Goal: Task Accomplishment & Management: Use online tool/utility

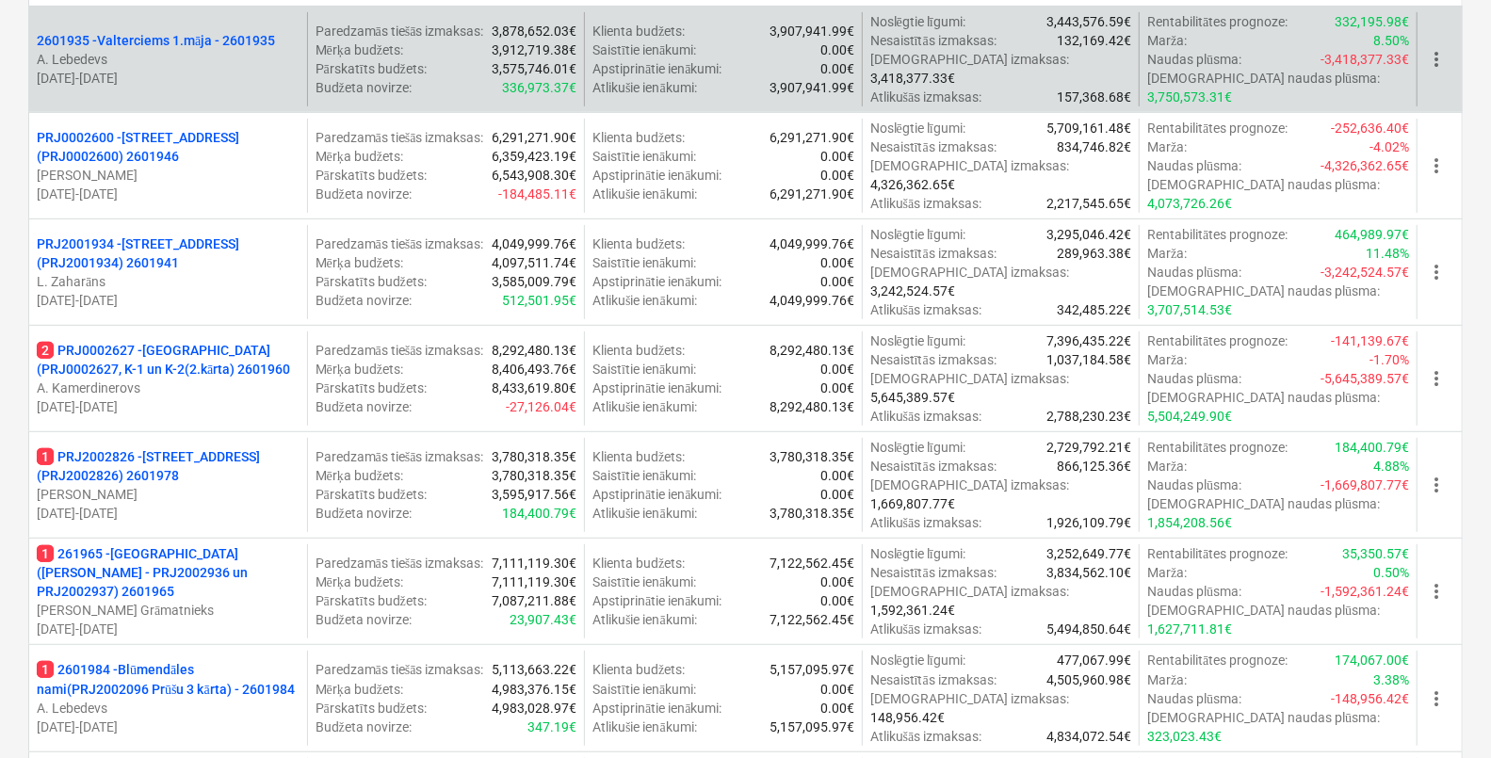
scroll to position [353, 0]
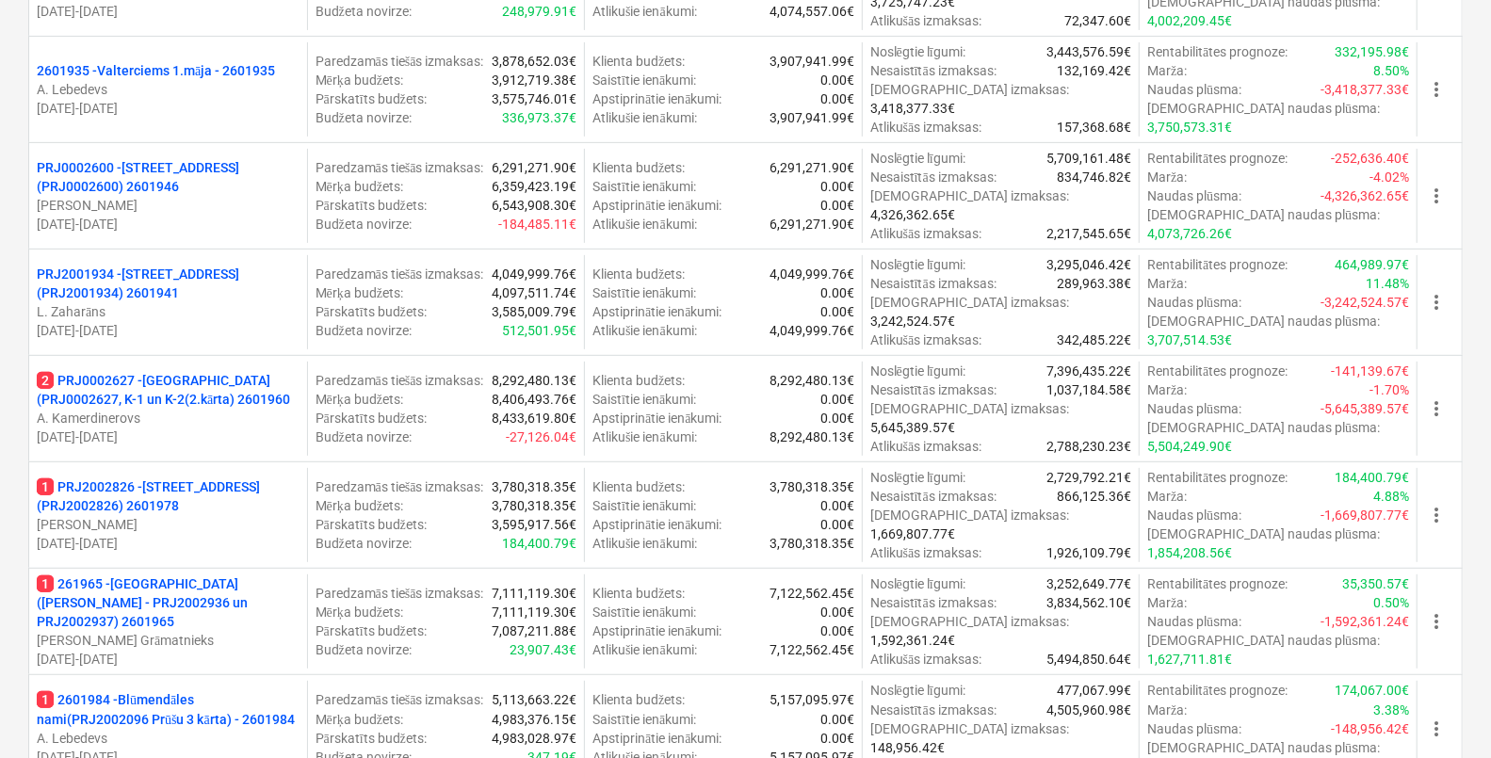
drag, startPoint x: 217, startPoint y: 325, endPoint x: 248, endPoint y: 320, distance: 31.4
click at [217, 409] on p "A. Kamerdinerovs" at bounding box center [168, 418] width 263 height 19
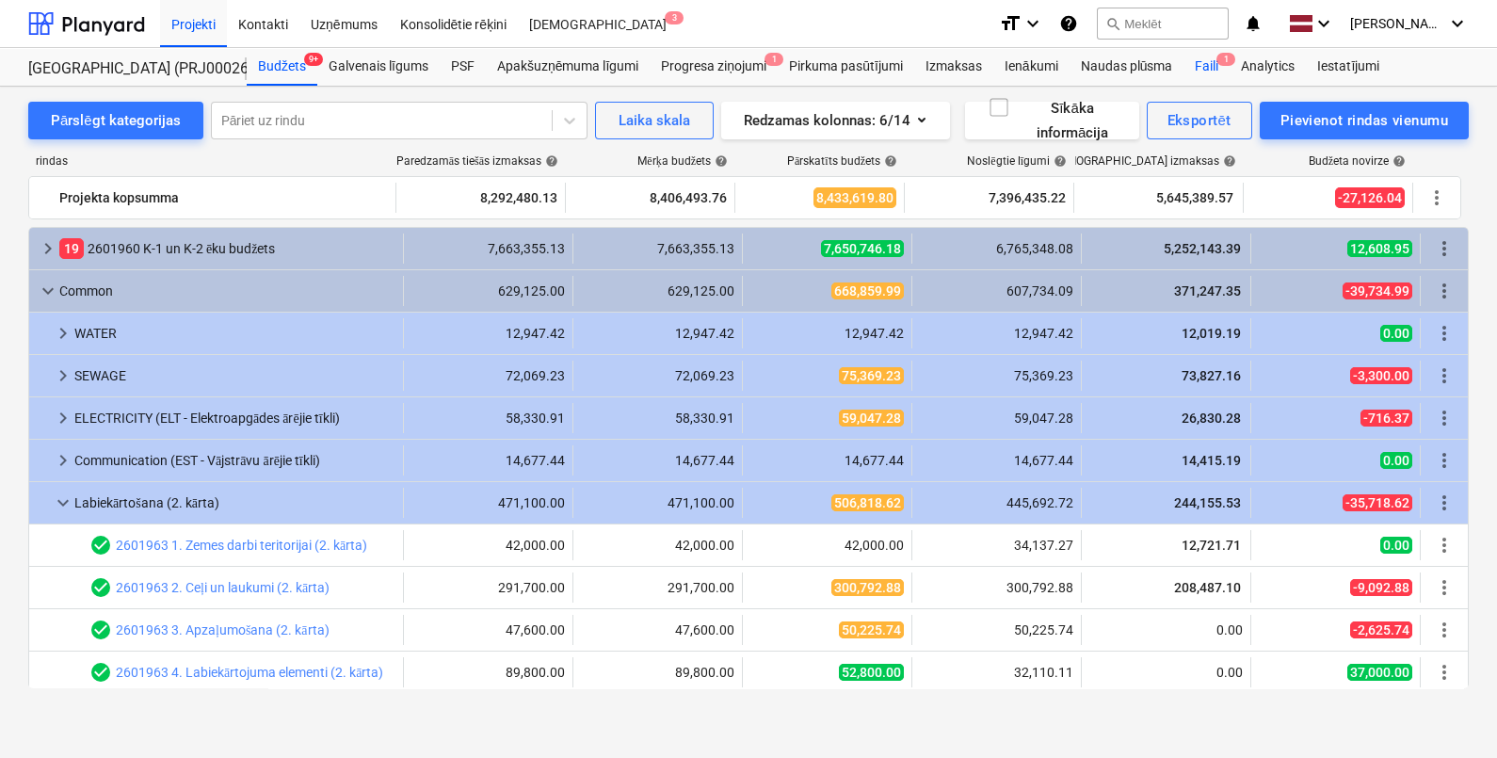
click at [1176, 70] on div "Faili 1" at bounding box center [1207, 67] width 46 height 38
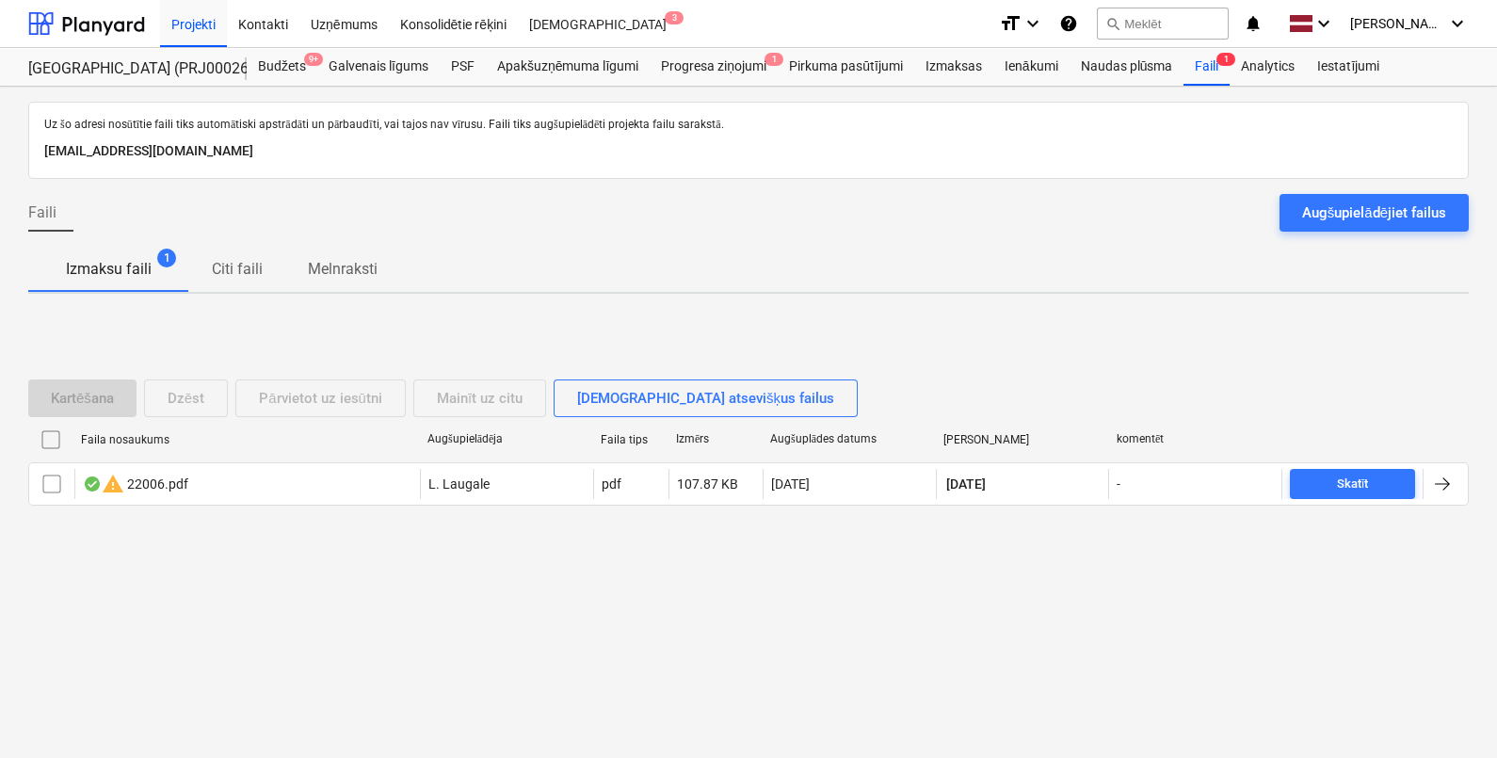
click at [1176, 207] on div "Augšupielādējiet failus" at bounding box center [1374, 213] width 144 height 24
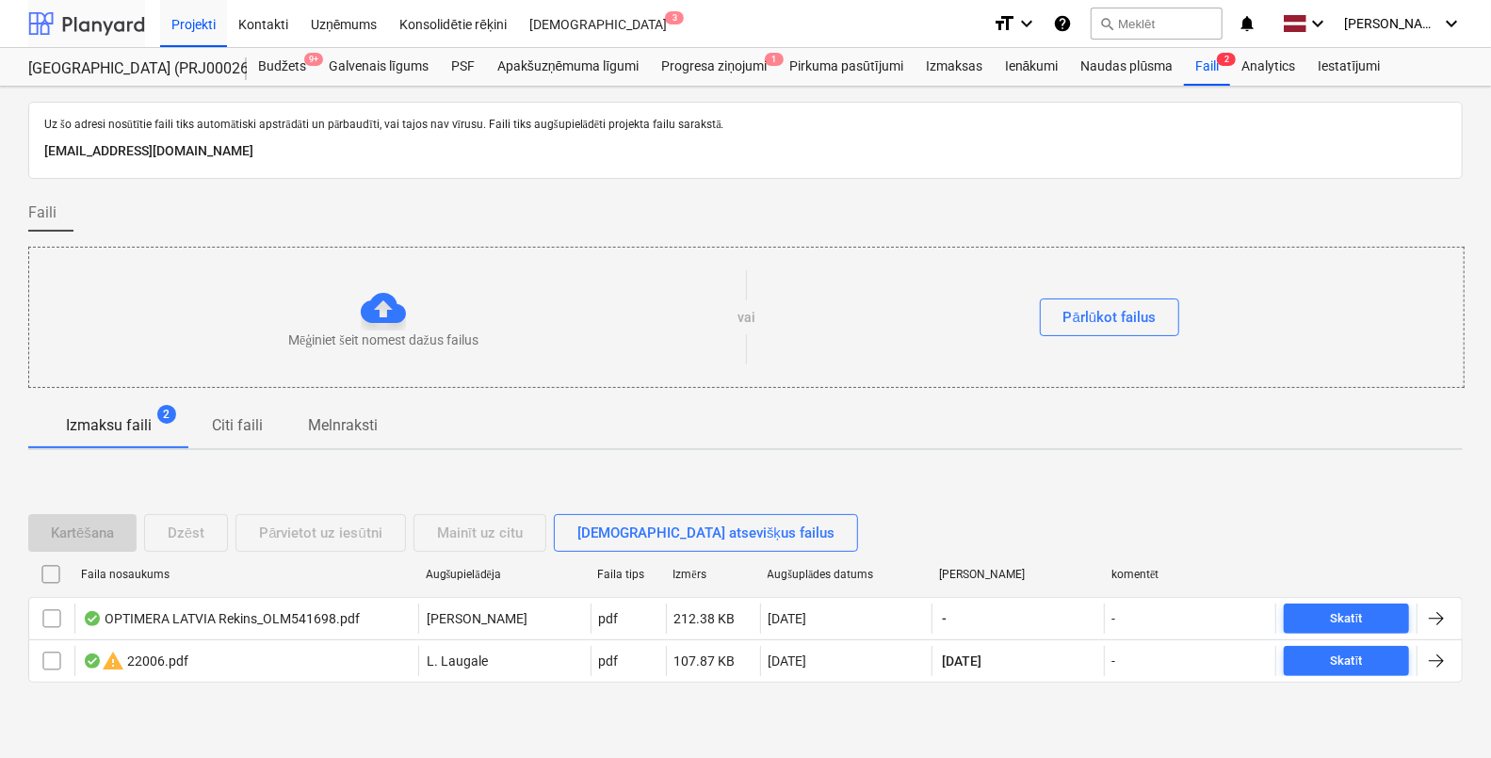
click at [68, 23] on div at bounding box center [86, 23] width 117 height 47
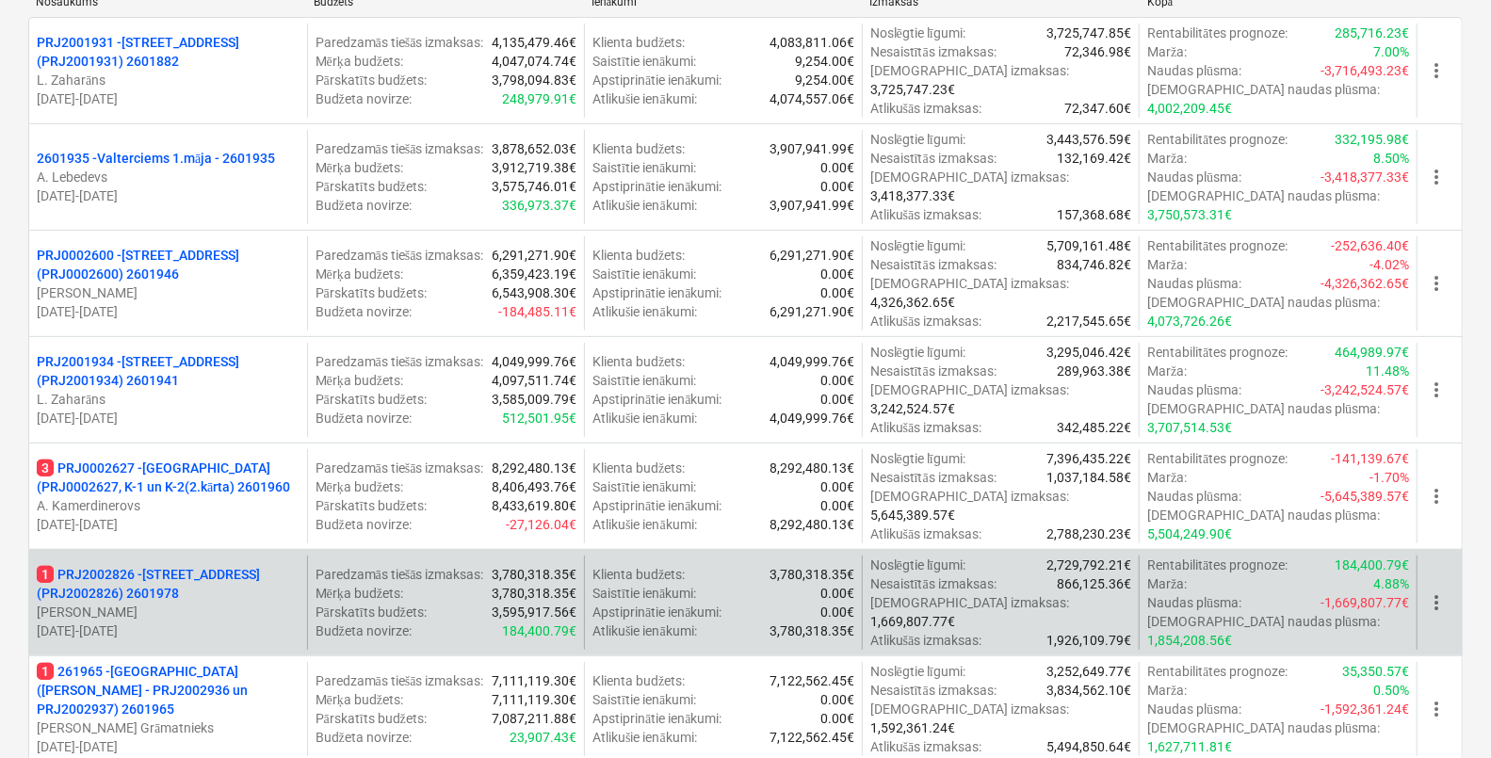
scroll to position [234, 0]
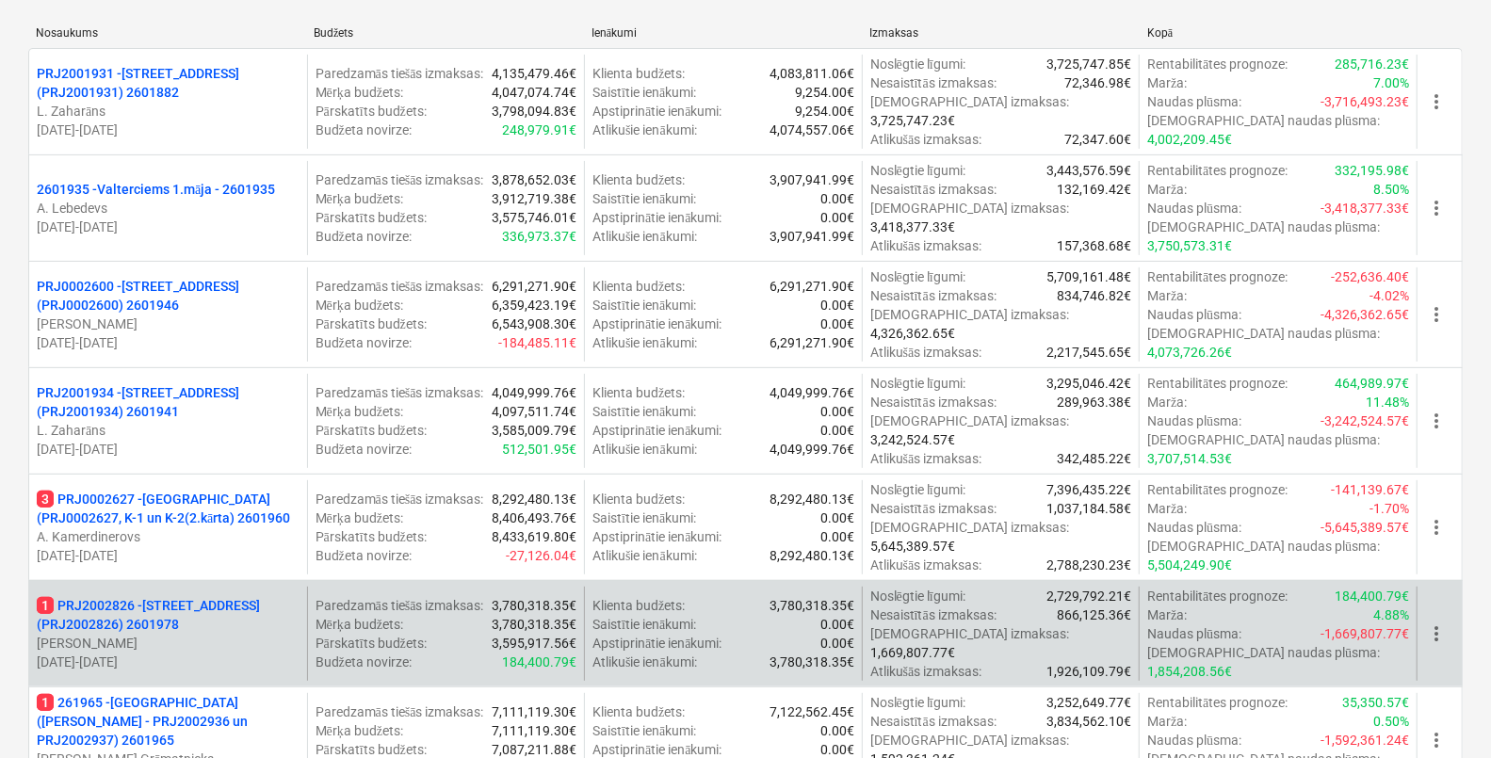
click at [222, 634] on p "J. Ruskuls" at bounding box center [168, 643] width 263 height 19
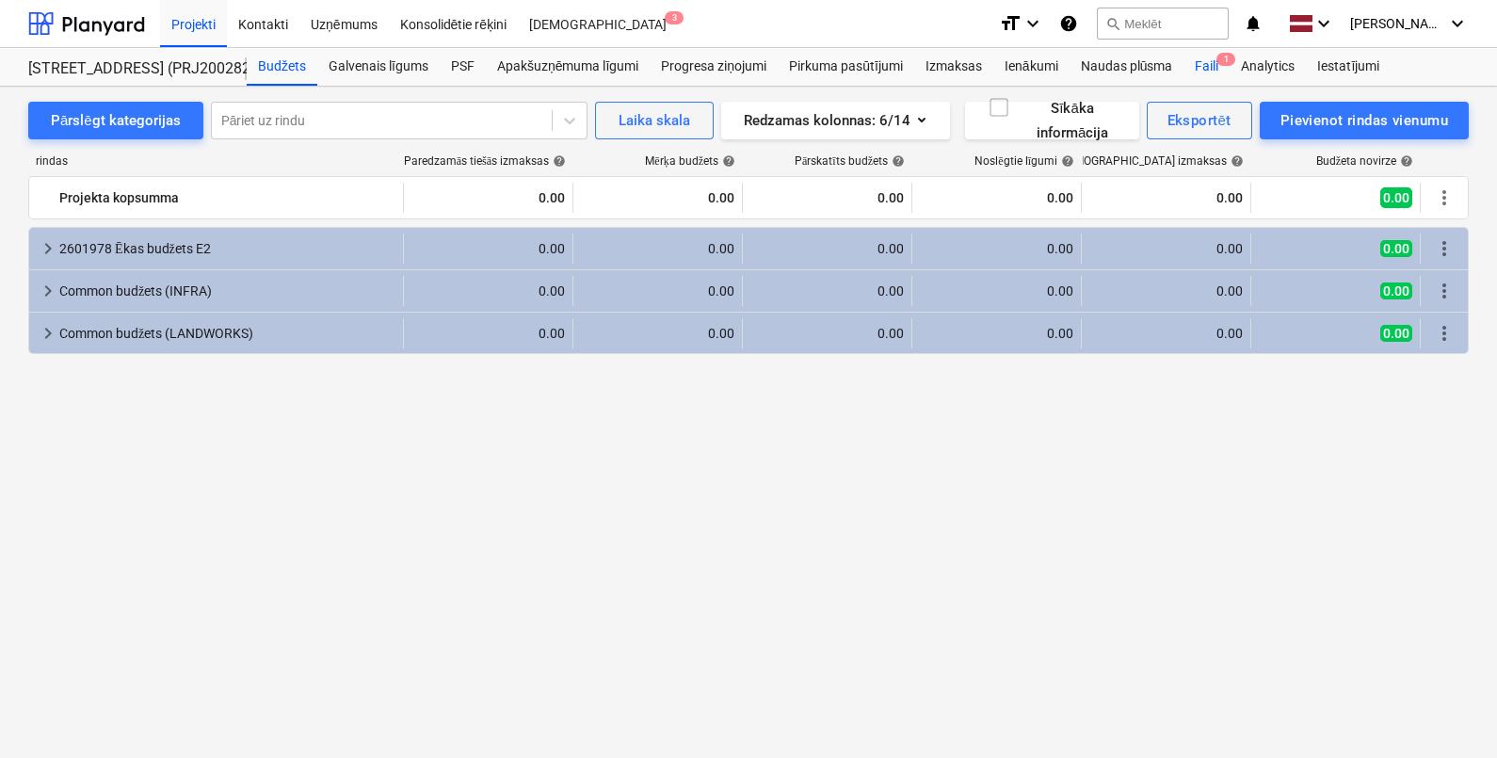
click at [1176, 56] on div "Faili 1" at bounding box center [1207, 67] width 46 height 38
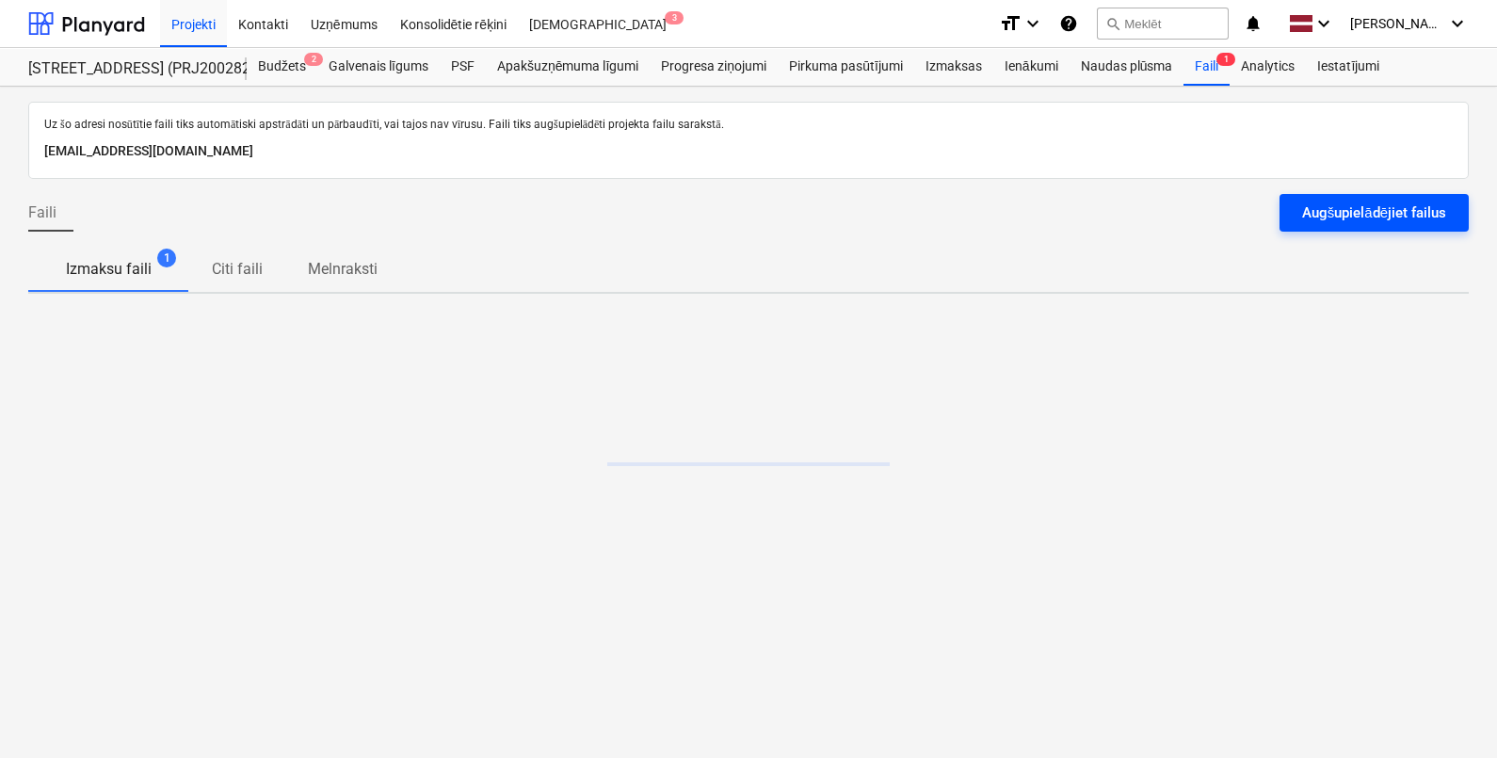
click at [1176, 226] on button "Augšupielādējiet failus" at bounding box center [1374, 213] width 189 height 38
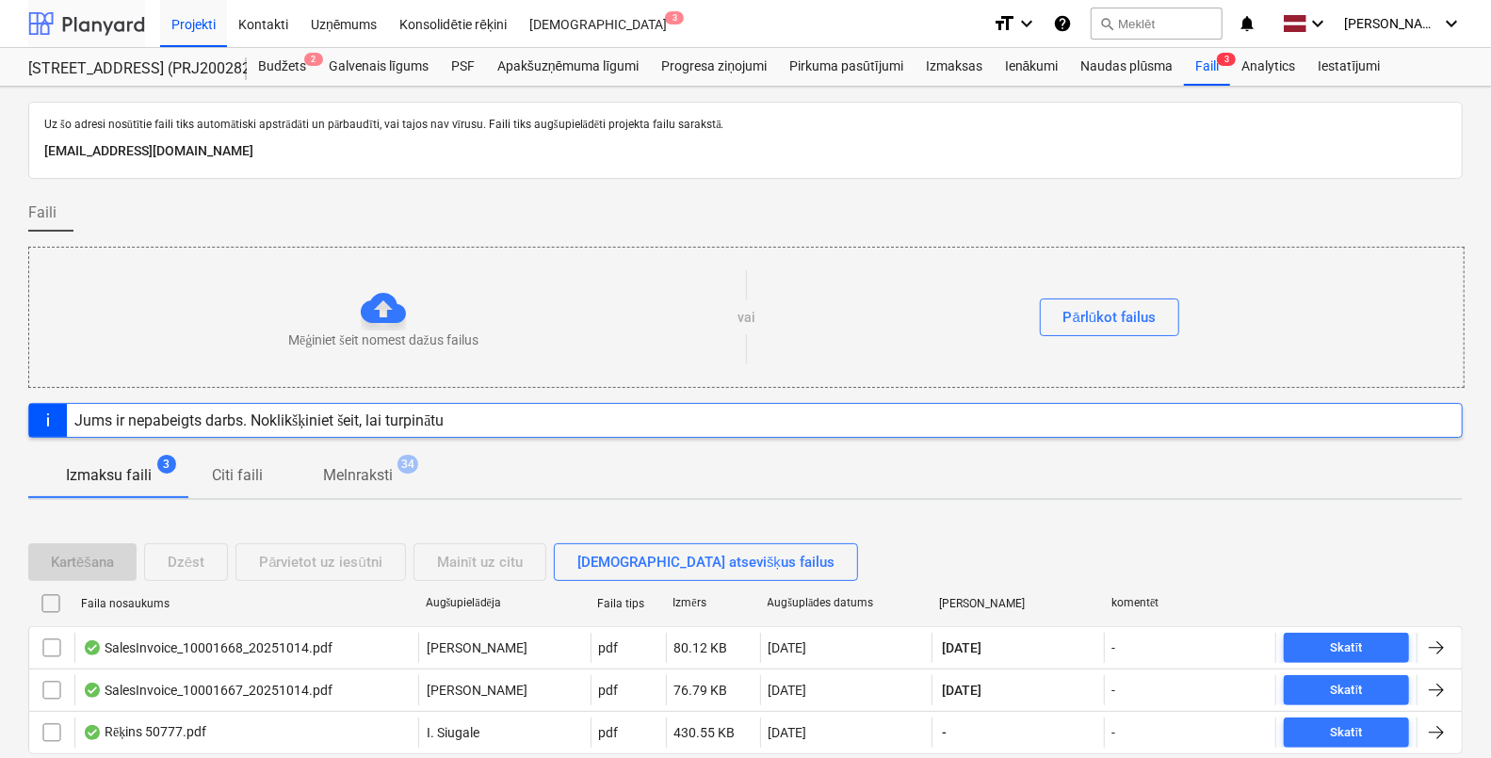
click at [91, 8] on div at bounding box center [86, 23] width 117 height 47
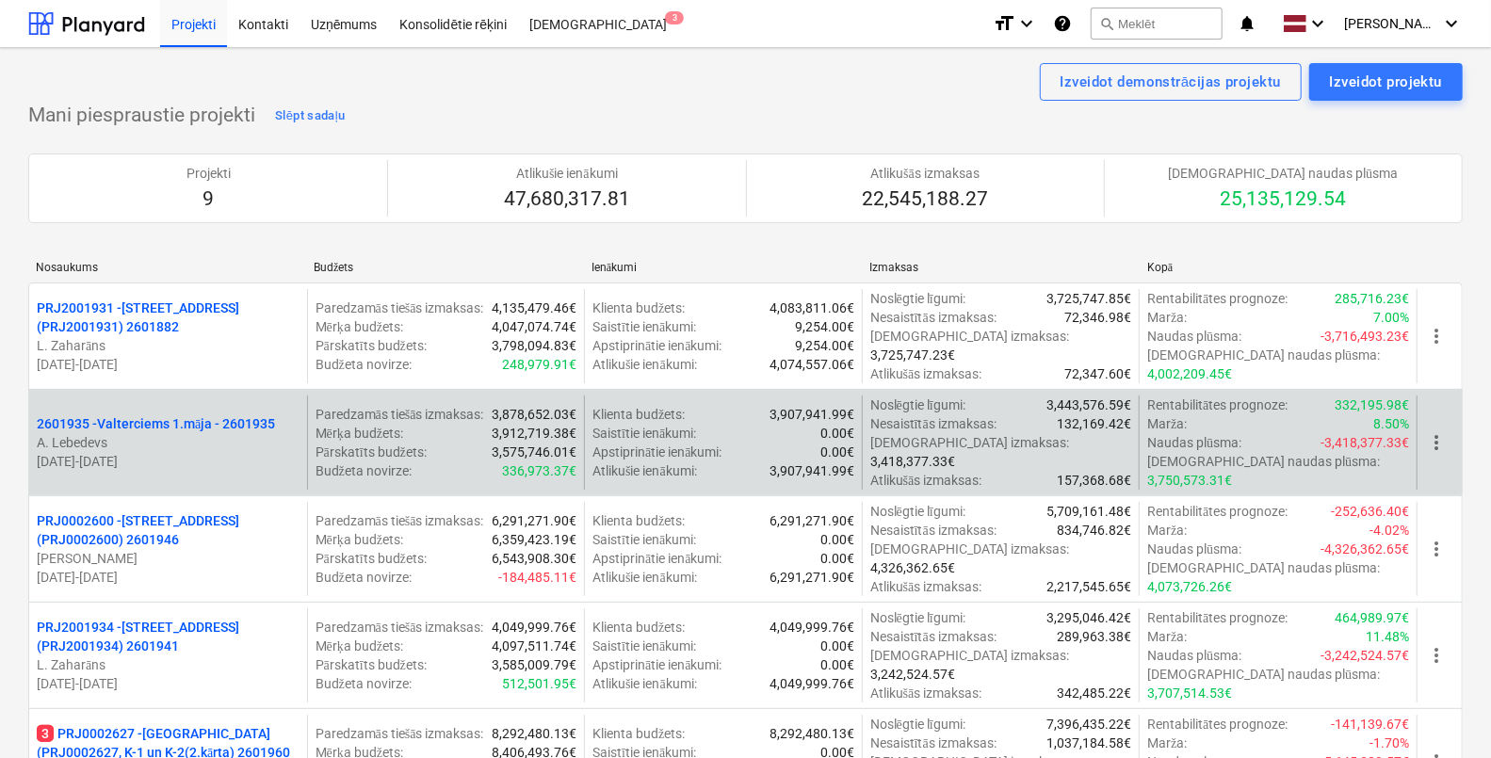
click at [254, 433] on p "A. Lebedevs" at bounding box center [168, 442] width 263 height 19
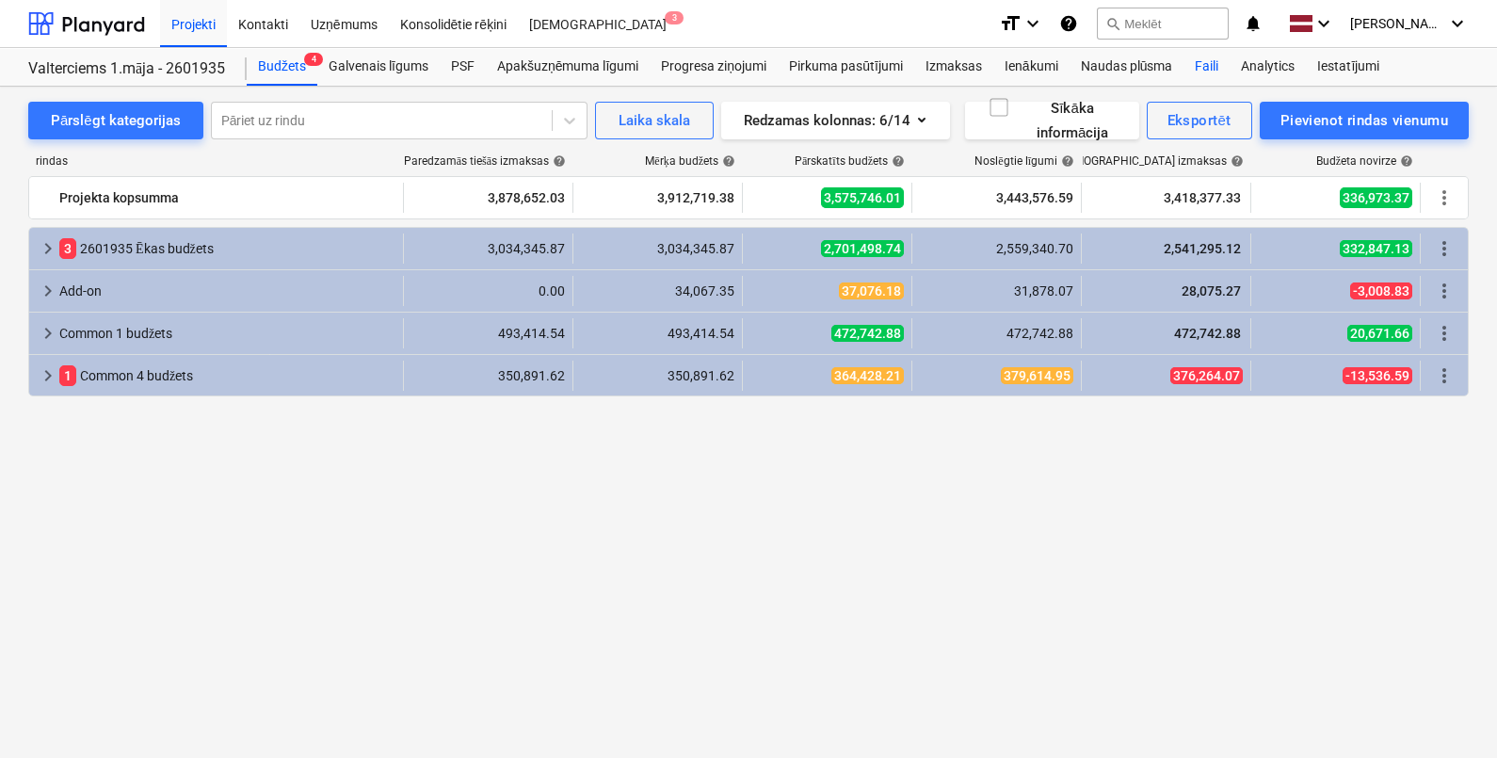
click at [1176, 80] on div "Faili" at bounding box center [1207, 67] width 46 height 38
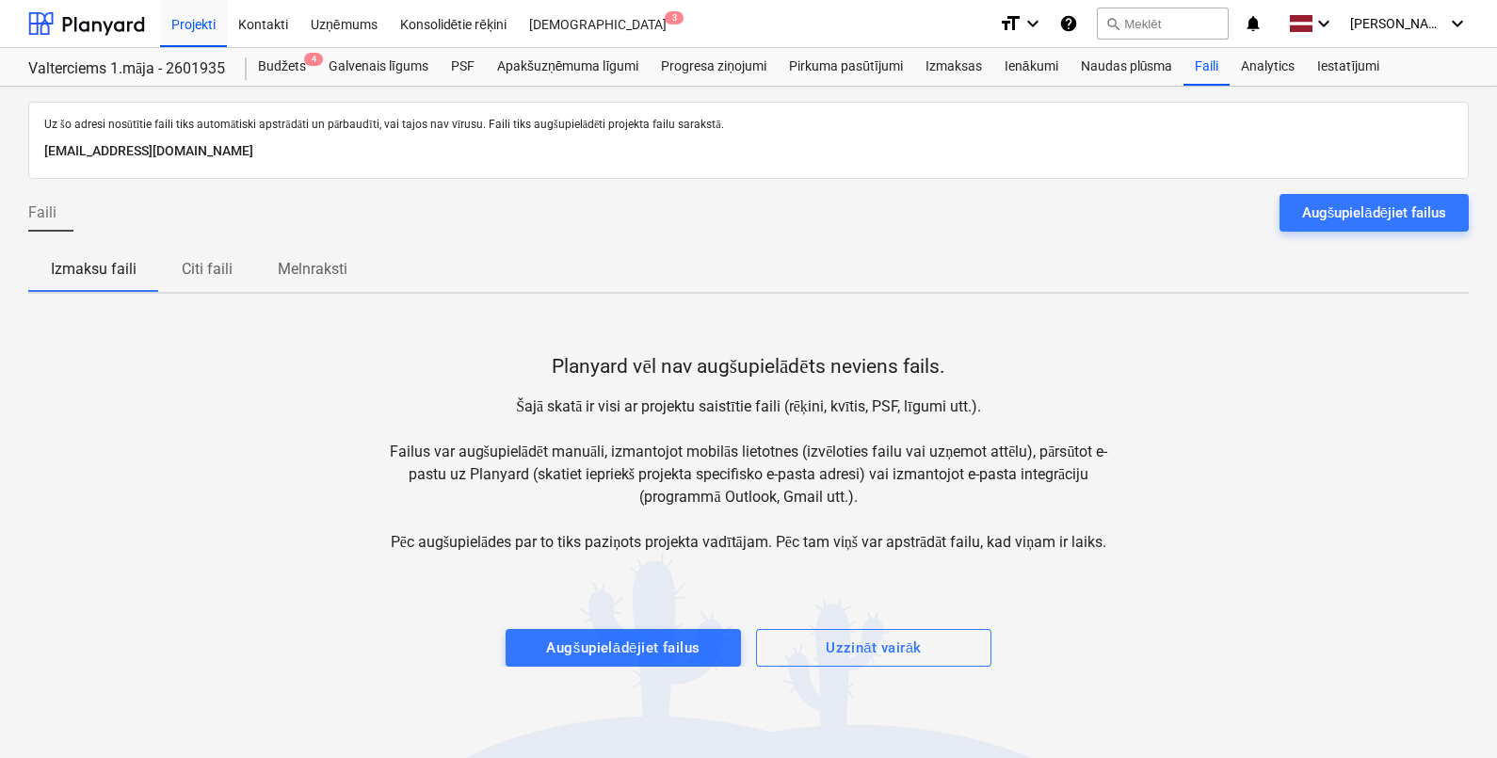
click at [1176, 194] on button "Augšupielādējiet failus" at bounding box center [1374, 213] width 189 height 38
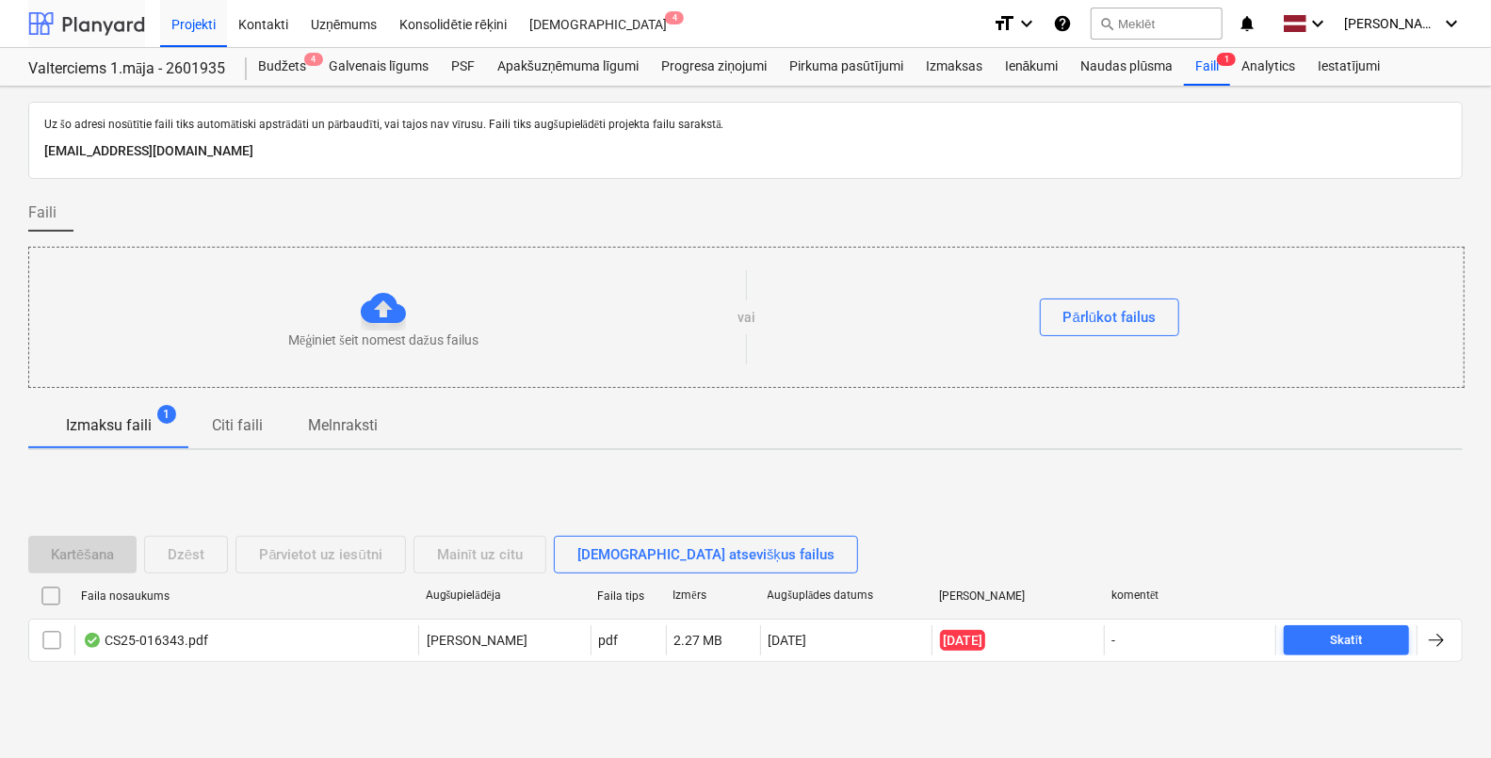
click at [75, 24] on div at bounding box center [86, 23] width 117 height 47
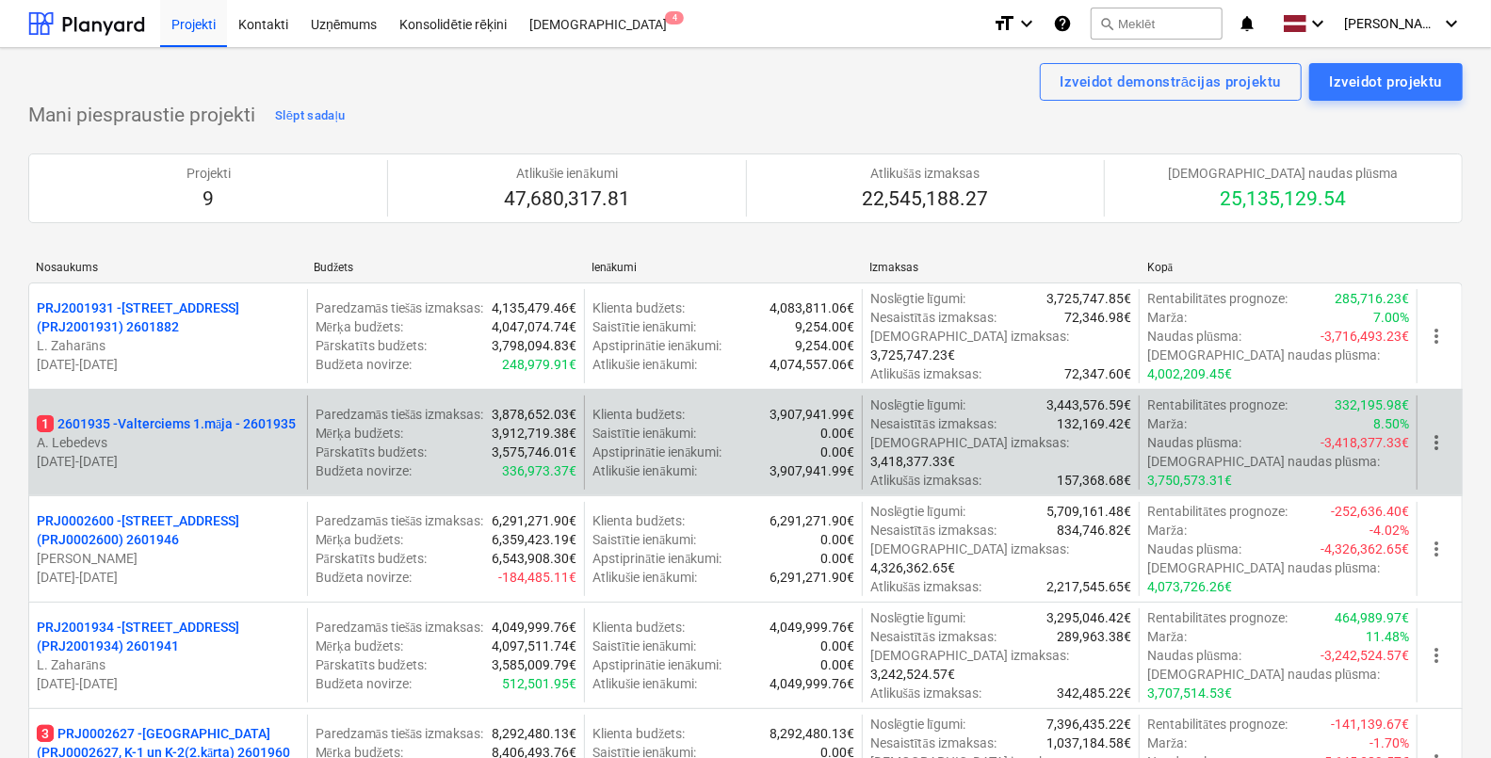
click at [183, 414] on p "1 2601935 - Valterciems 1.māja - 2601935" at bounding box center [166, 423] width 259 height 19
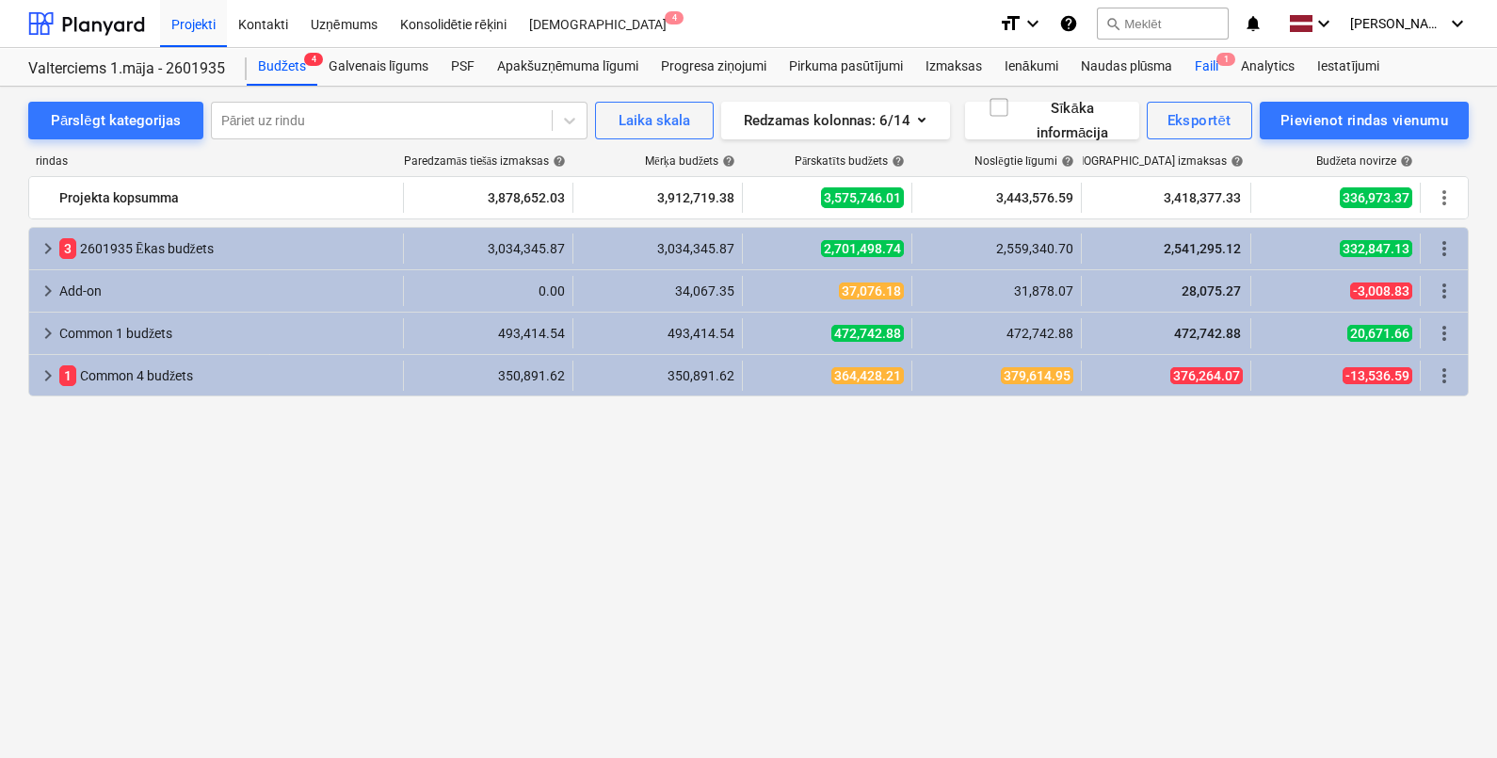
click at [1176, 74] on div "Faili 1" at bounding box center [1207, 67] width 46 height 38
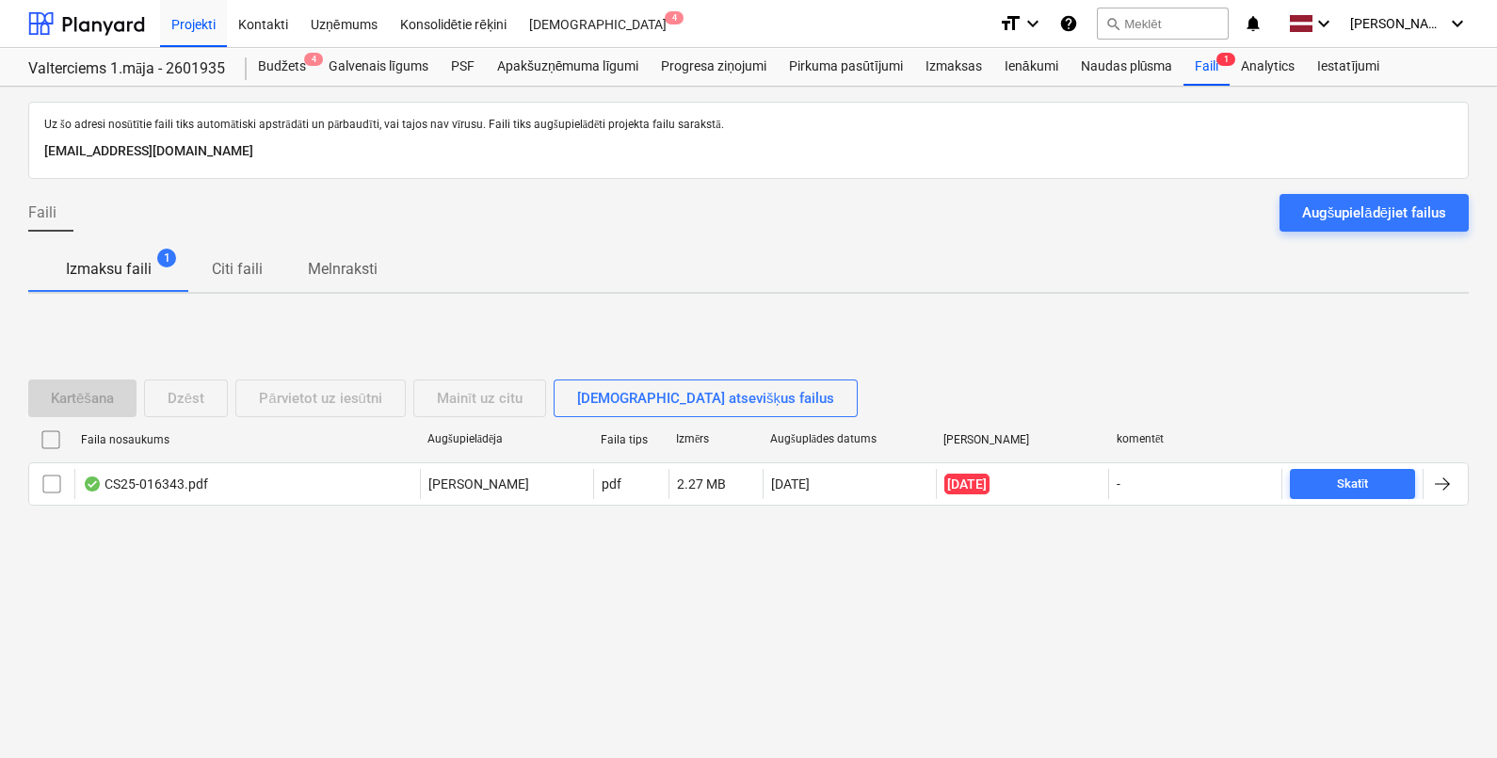
drag, startPoint x: 1400, startPoint y: 214, endPoint x: 1284, endPoint y: 202, distance: 116.4
click at [1176, 216] on div "Augšupielādējiet failus" at bounding box center [1374, 213] width 144 height 24
